Goal: Transaction & Acquisition: Purchase product/service

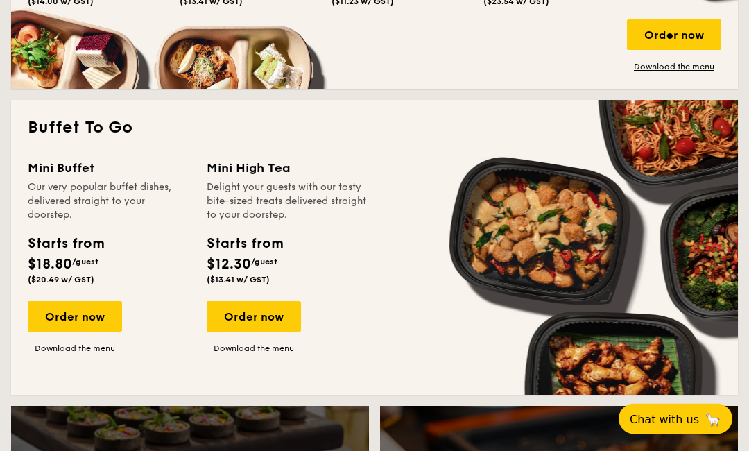
scroll to position [1100, 0]
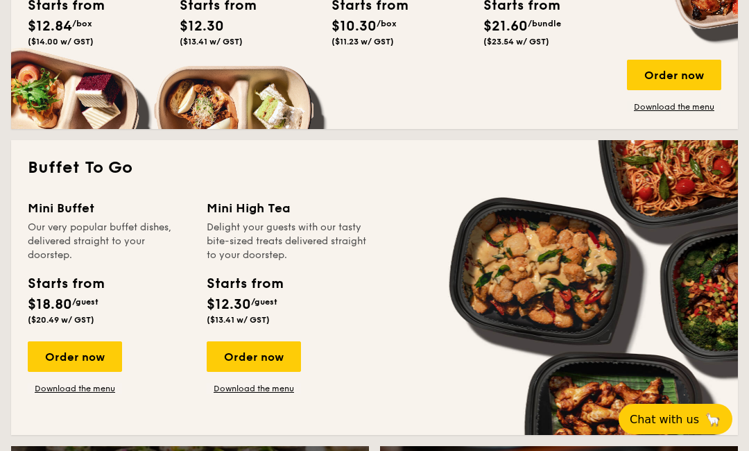
click at [69, 359] on div "Order now" at bounding box center [75, 356] width 94 height 31
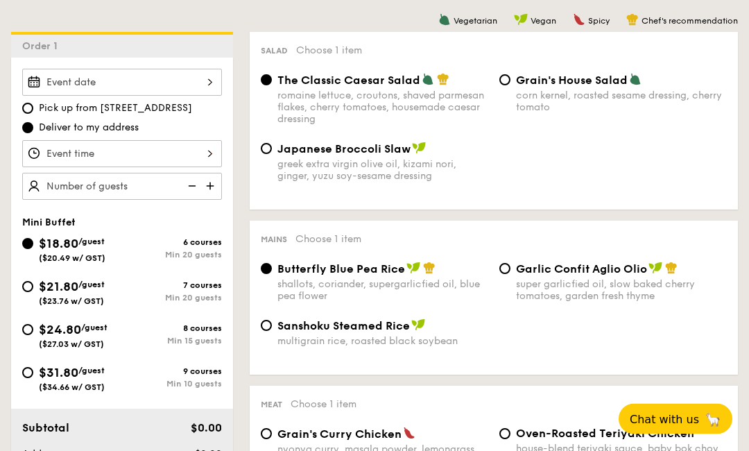
scroll to position [359, 0]
click at [220, 83] on div at bounding box center [122, 82] width 200 height 27
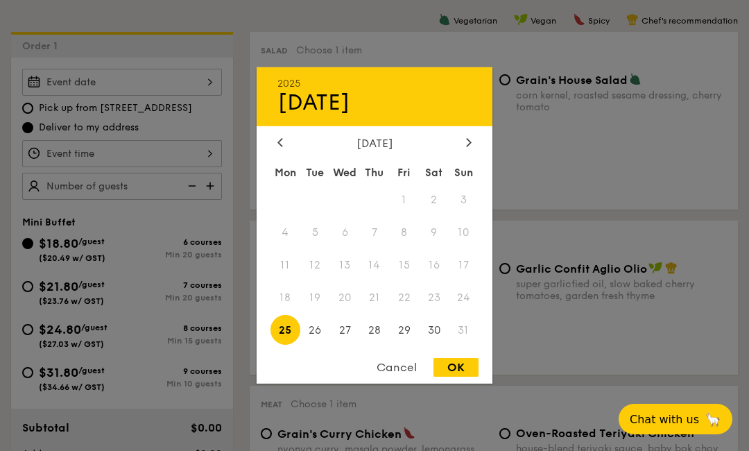
click at [433, 345] on span "30" at bounding box center [434, 330] width 30 height 30
click at [458, 376] on div "OK" at bounding box center [455, 367] width 45 height 19
type input "[DATE]"
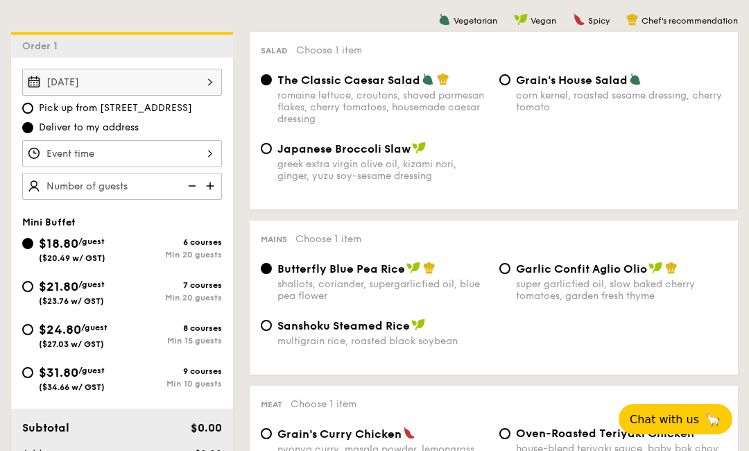
click at [165, 154] on div at bounding box center [122, 153] width 200 height 27
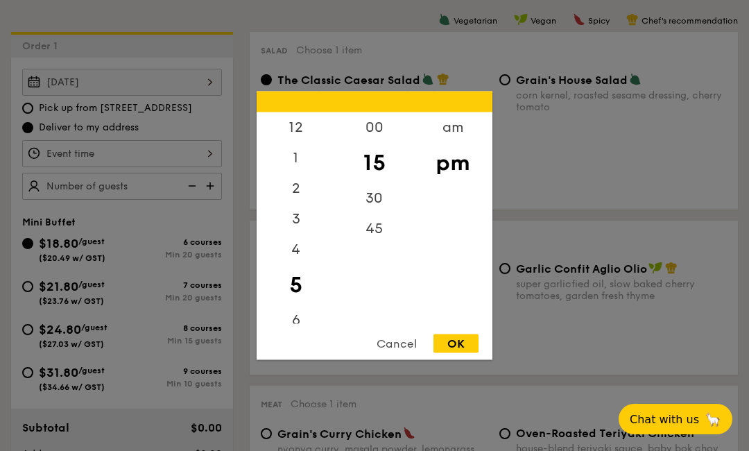
scroll to position [3, 0]
click at [372, 214] on div "30" at bounding box center [374, 198] width 78 height 31
click at [456, 353] on div "OK" at bounding box center [455, 343] width 45 height 19
type input "5:30PM"
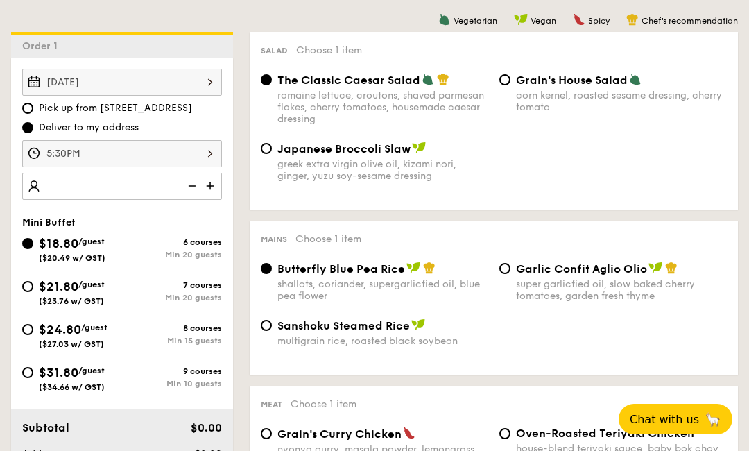
click at [217, 184] on img at bounding box center [211, 186] width 21 height 26
type input "20 guests"
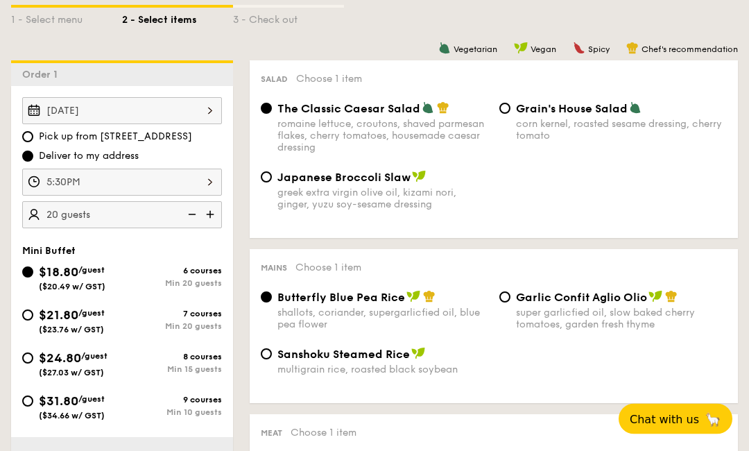
scroll to position [332, 0]
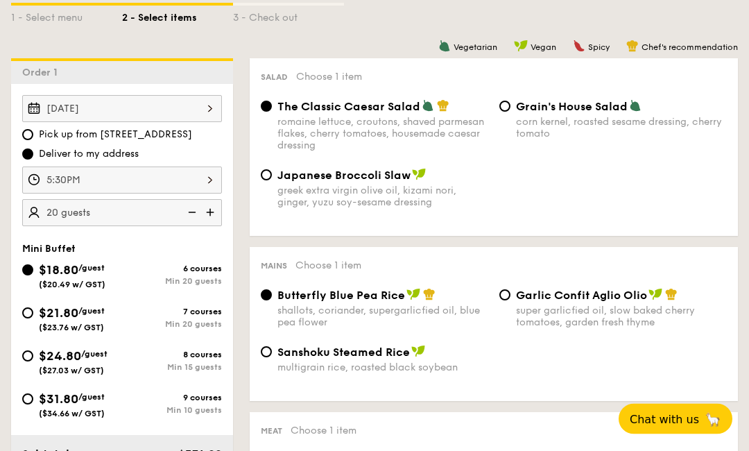
click at [291, 182] on span "Japanese Broccoli Slaw" at bounding box center [343, 175] width 133 height 13
click at [272, 181] on input "Japanese Broccoli Slaw greek extra virgin olive oil, kizami [PERSON_NAME], yuzu…" at bounding box center [266, 175] width 11 height 11
radio input "true"
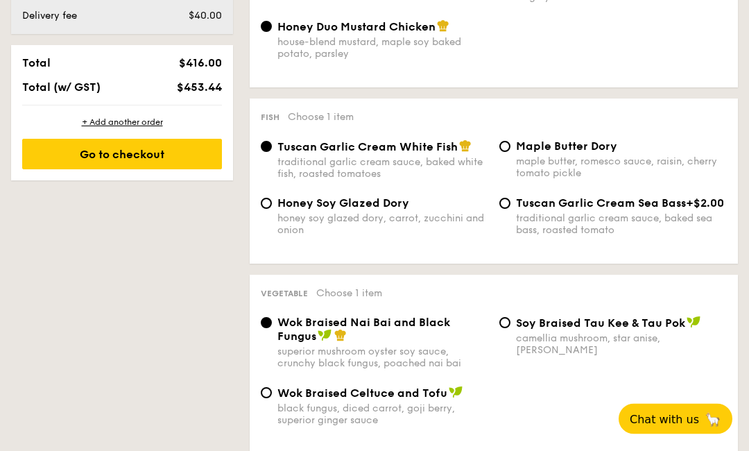
scroll to position [822, 0]
click at [473, 227] on div "honey soy glazed dory, carrot, zucchini and onion" at bounding box center [382, 224] width 211 height 24
click at [272, 209] on input "Honey Soy Glazed Dory honey soy glazed dory, carrot, zucchini and onion" at bounding box center [266, 203] width 11 height 11
radio input "true"
click at [510, 209] on input "Tuscan Garlic Cream Sea Bass +$2.00 traditional garlic cream sauce, baked sea b…" at bounding box center [504, 203] width 11 height 11
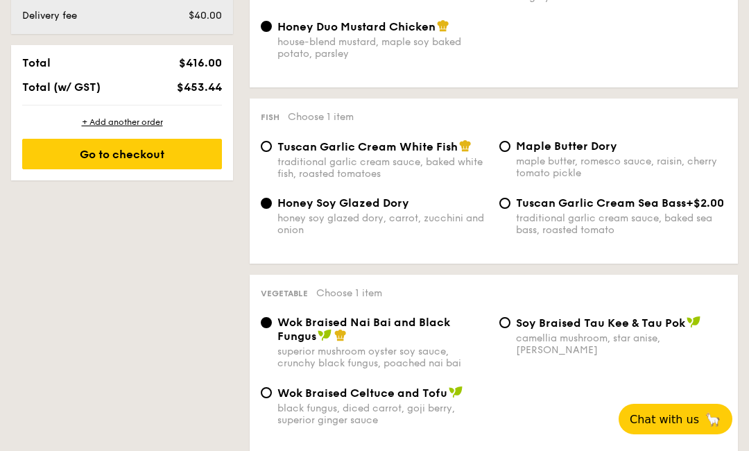
radio input "true"
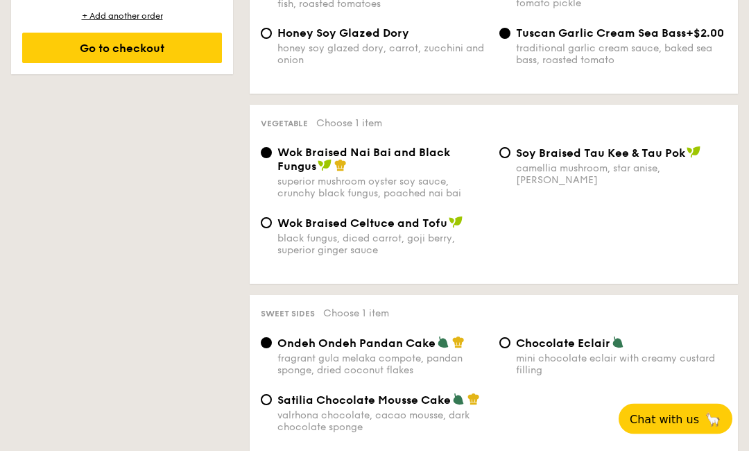
scroll to position [1003, 0]
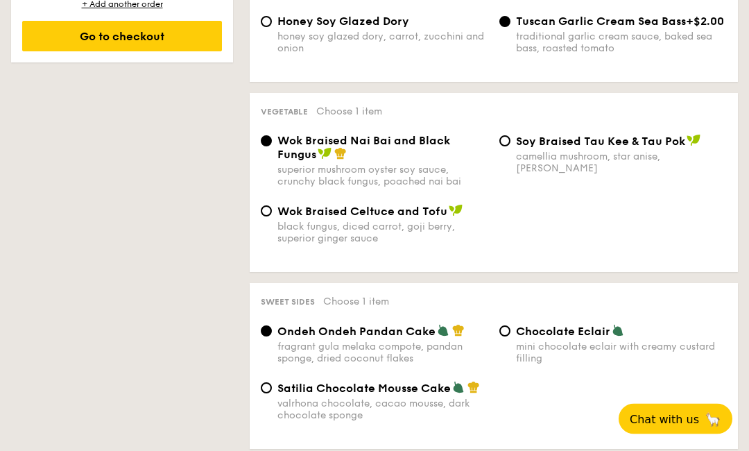
click at [272, 403] on div "Satilia Chocolate Mousse Cake valrhona chocolate, cacao mousse, dark chocolate …" at bounding box center [374, 401] width 239 height 40
click at [272, 405] on div "Satilia Chocolate Mousse Cake valrhona chocolate, cacao mousse, dark chocolate …" at bounding box center [374, 401] width 239 height 40
click at [268, 394] on input "Satilia Chocolate Mousse Cake valrhona chocolate, cacao mousse, dark chocolate …" at bounding box center [266, 388] width 11 height 11
radio input "true"
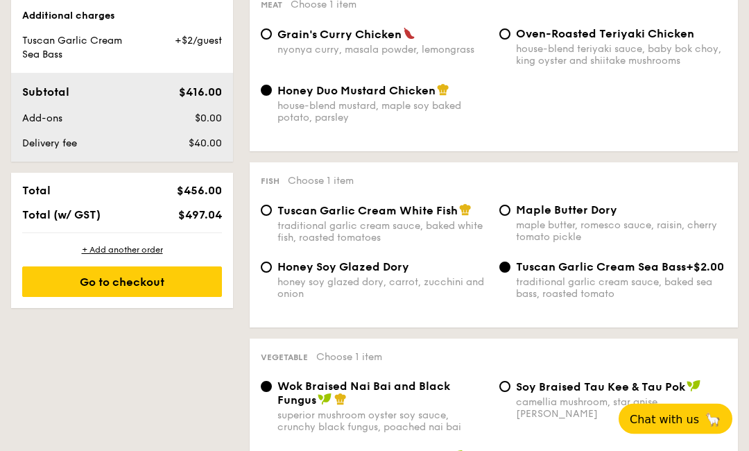
scroll to position [758, 0]
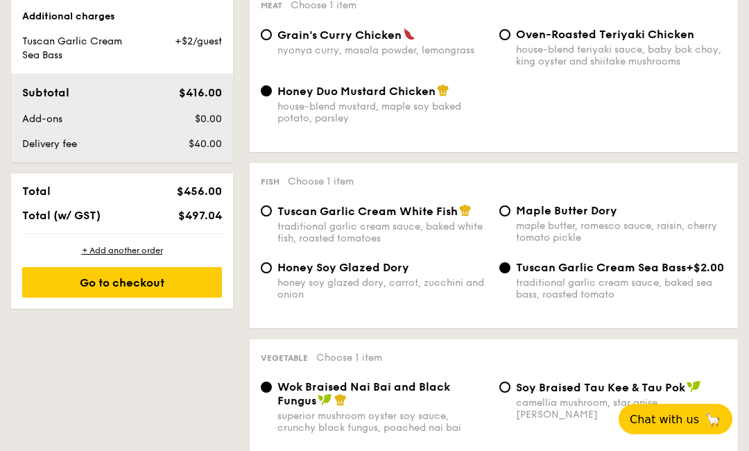
click at [325, 218] on span "Tuscan Garlic Cream White Fish" at bounding box center [367, 211] width 180 height 13
click at [272, 216] on input "Tuscan Garlic Cream White Fish traditional garlic cream sauce, baked white fish…" at bounding box center [266, 210] width 11 height 11
radio input "true"
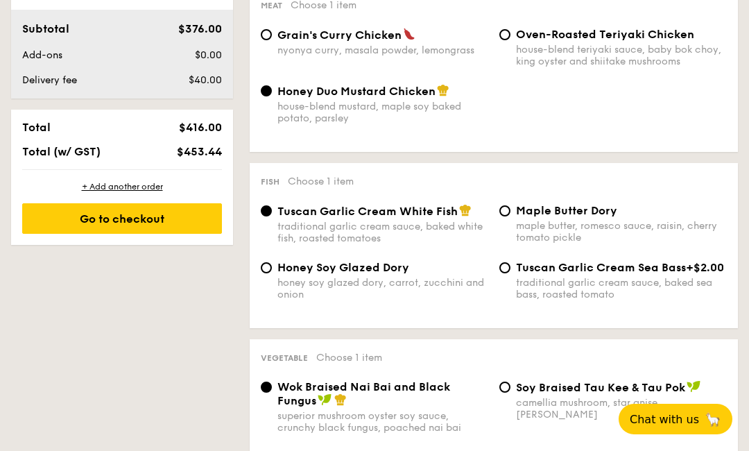
click at [111, 192] on div "+ Add another order" at bounding box center [122, 186] width 200 height 11
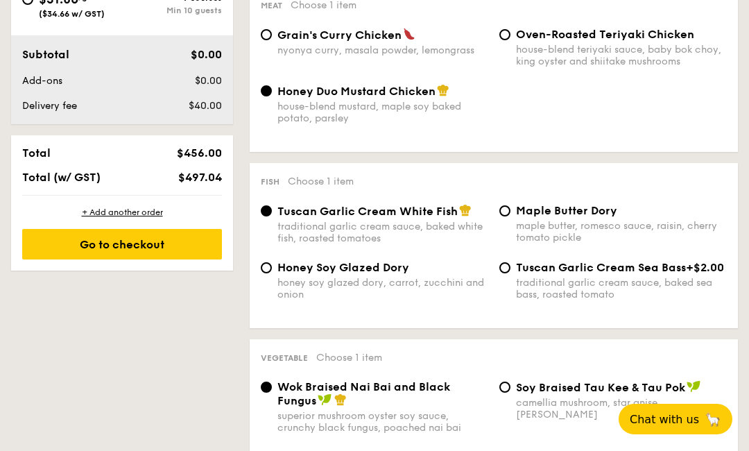
radio input "true"
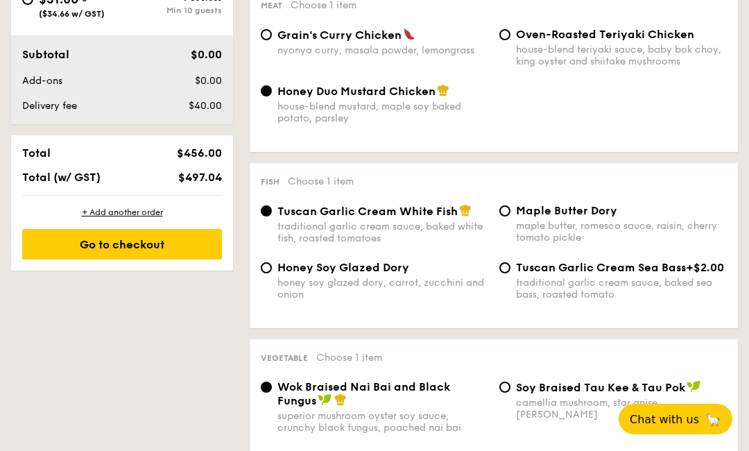
radio input "true"
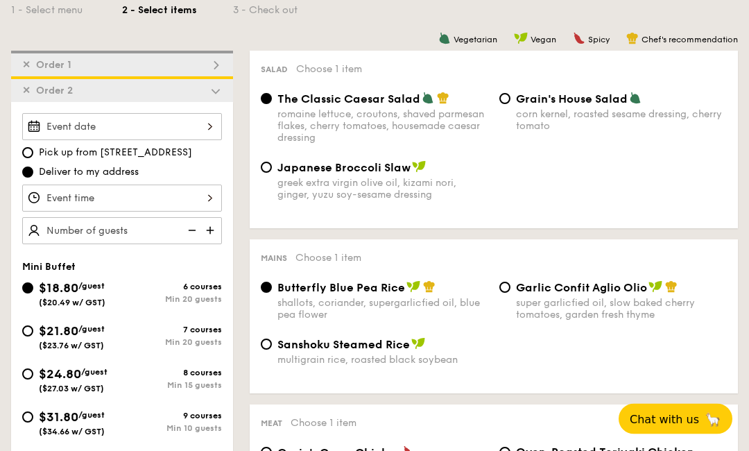
scroll to position [302, 0]
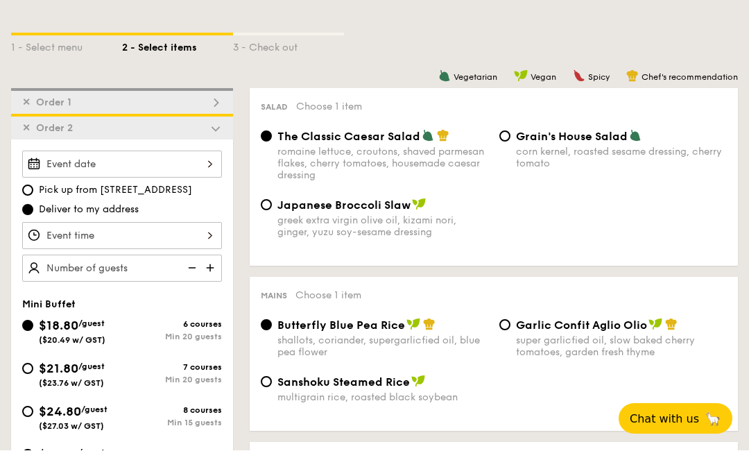
click at [24, 132] on span "✕" at bounding box center [26, 129] width 8 height 12
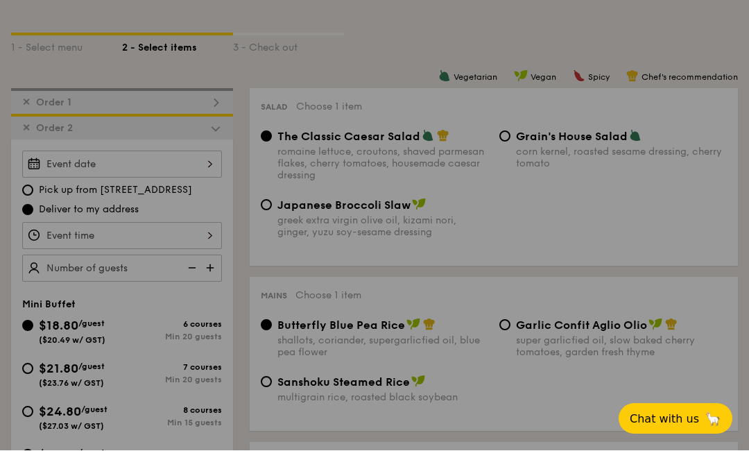
scroll to position [303, 0]
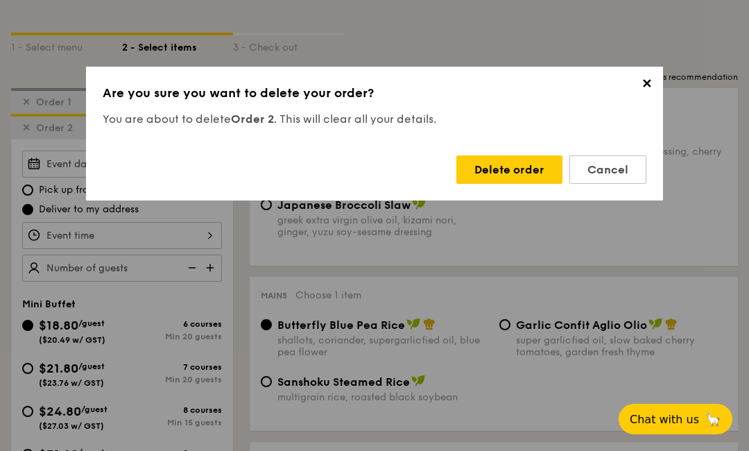
click at [526, 162] on div "Delete order" at bounding box center [509, 169] width 106 height 28
radio input "false"
radio input "true"
radio input "false"
radio input "true"
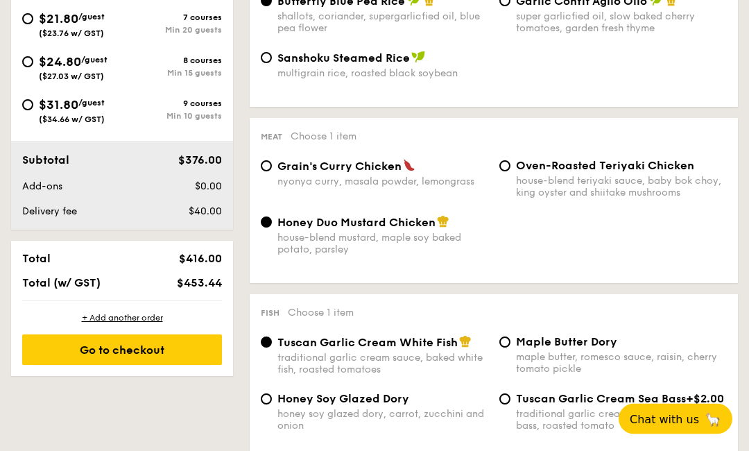
scroll to position [626, 0]
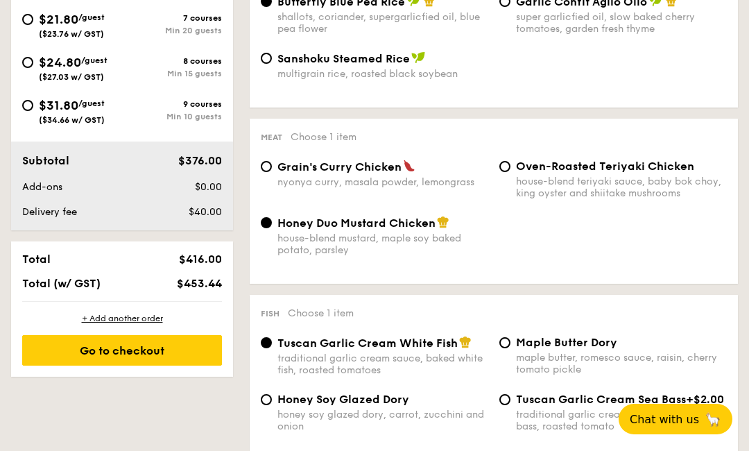
click at [199, 359] on div "Go to checkout" at bounding box center [122, 350] width 200 height 31
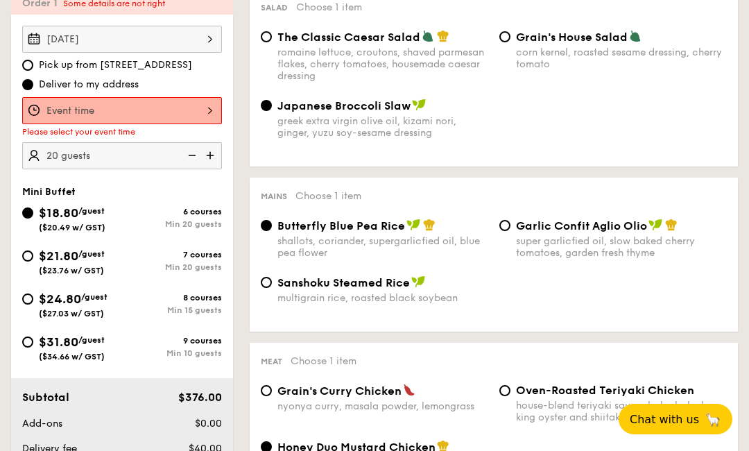
scroll to position [370, 0]
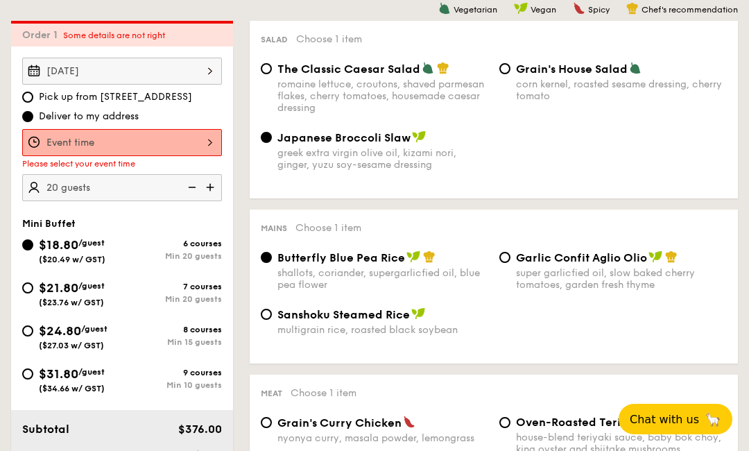
click at [220, 135] on div at bounding box center [122, 142] width 200 height 27
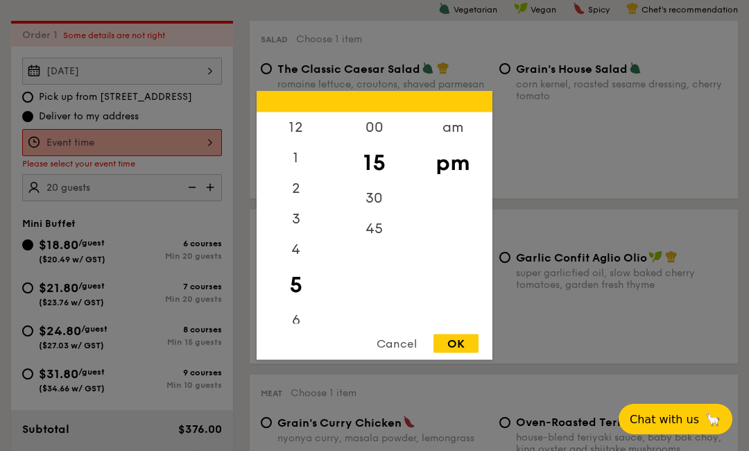
scroll to position [3, 0]
click at [376, 214] on div "30" at bounding box center [374, 198] width 78 height 31
click at [459, 353] on div "OK" at bounding box center [455, 343] width 45 height 19
type input "5:30PM"
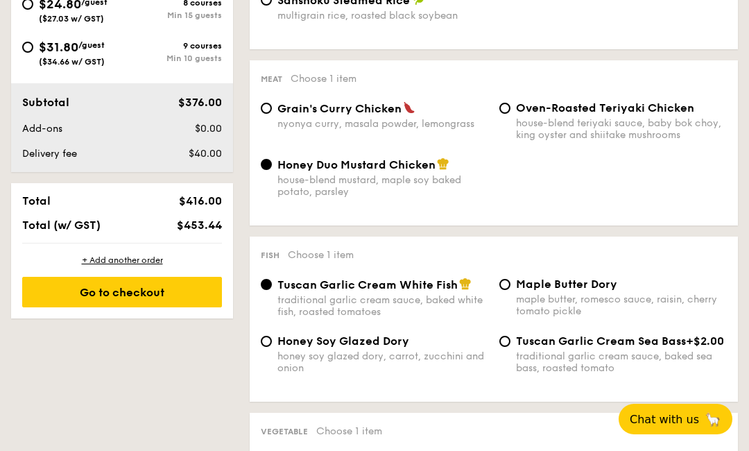
scroll to position [702, 0]
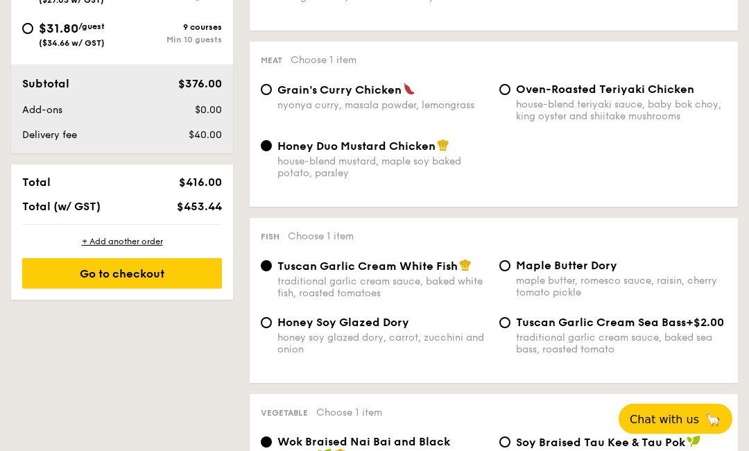
click at [53, 279] on div "Go to checkout" at bounding box center [122, 274] width 200 height 31
